Goal: Task Accomplishment & Management: Manage account settings

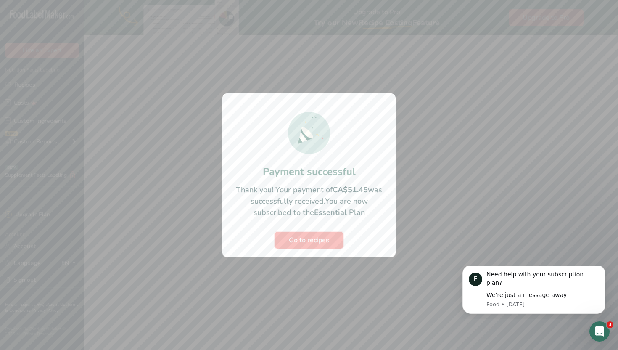
click at [302, 233] on button "Go to recipes" at bounding box center [309, 240] width 68 height 17
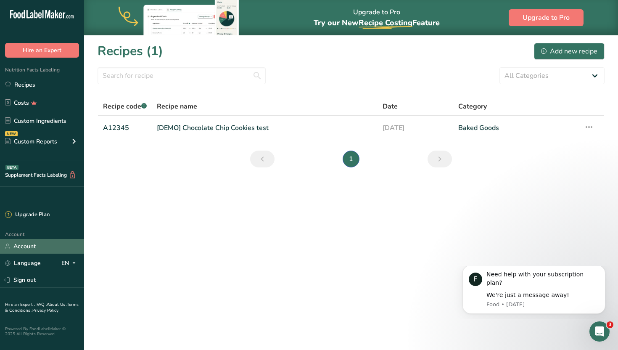
click at [38, 244] on link "Account" at bounding box center [42, 246] width 84 height 15
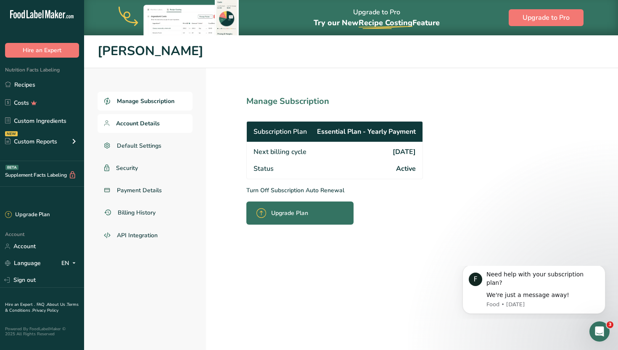
click at [140, 123] on span "Account Details" at bounding box center [138, 123] width 44 height 9
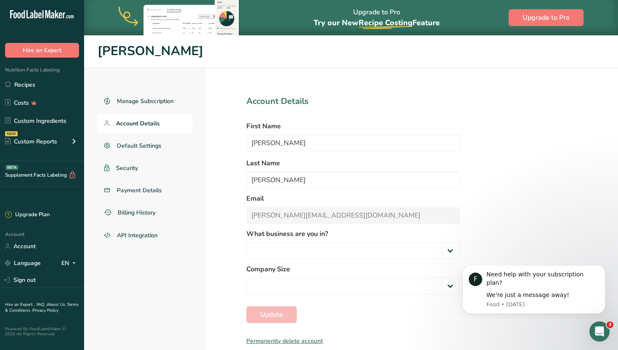
select select "8"
select select "2"
